Goal: Task Accomplishment & Management: Complete application form

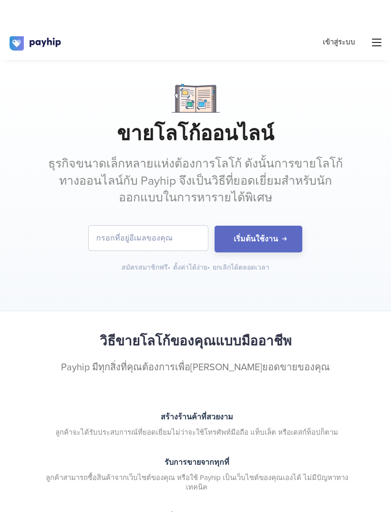
click at [342, 42] on font "เข้าสู่ระบบ" at bounding box center [339, 42] width 32 height 9
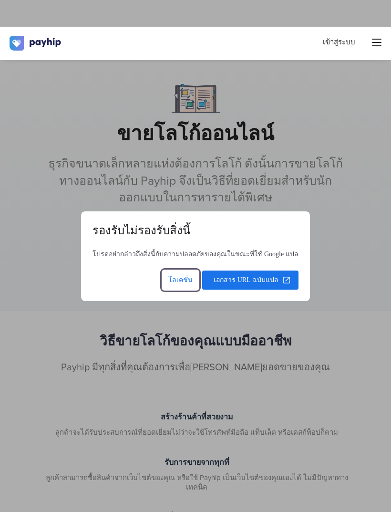
click at [266, 280] on span at bounding box center [250, 280] width 96 height 23
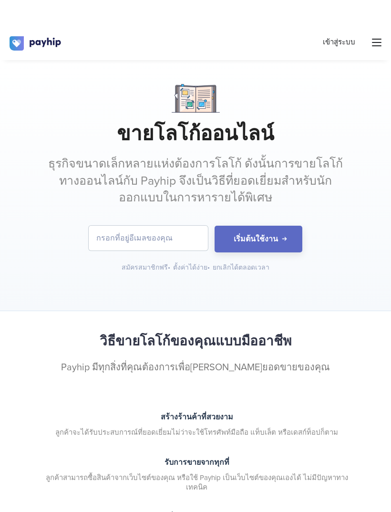
click at [125, 229] on input "email" at bounding box center [148, 238] width 119 height 25
type input "[EMAIL_ADDRESS][DOMAIN_NAME]"
click at [283, 240] on button "เริ่มต้นใช้งาน" at bounding box center [259, 239] width 88 height 27
